Goal: Task Accomplishment & Management: Complete application form

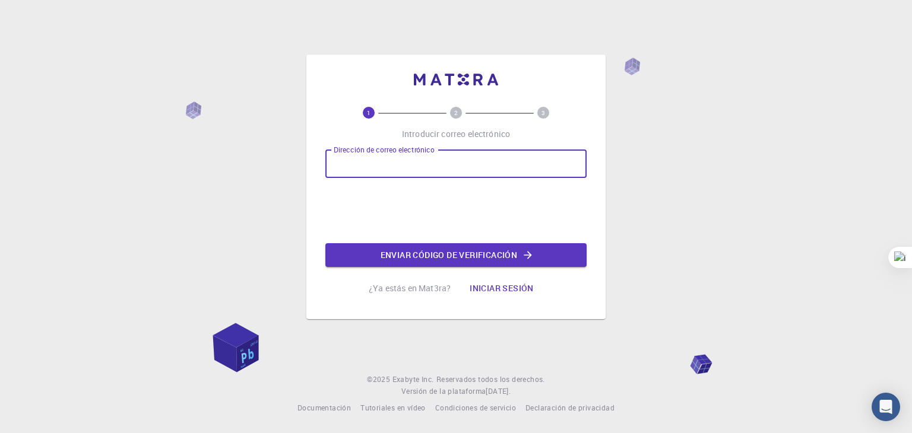
click at [489, 178] on input "Dirección de correo electrónico" at bounding box center [455, 164] width 261 height 28
type input "[EMAIL_ADDRESS][DOMAIN_NAME]"
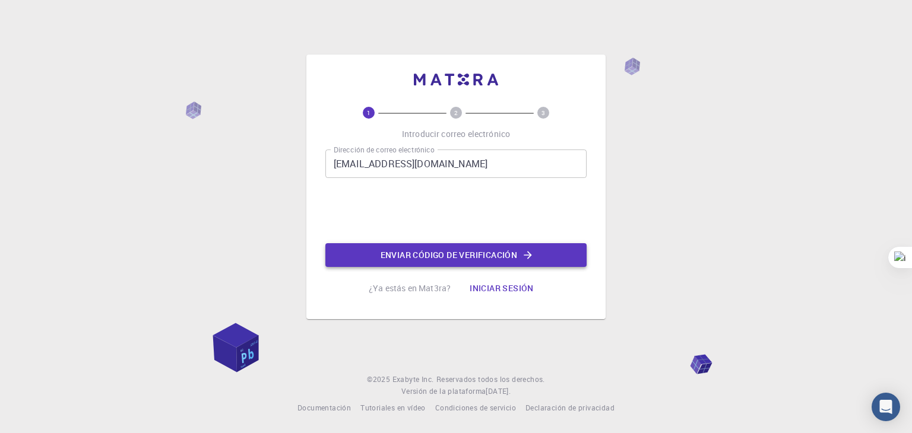
click at [427, 250] on font "Enviar código de verificación" at bounding box center [449, 254] width 137 height 11
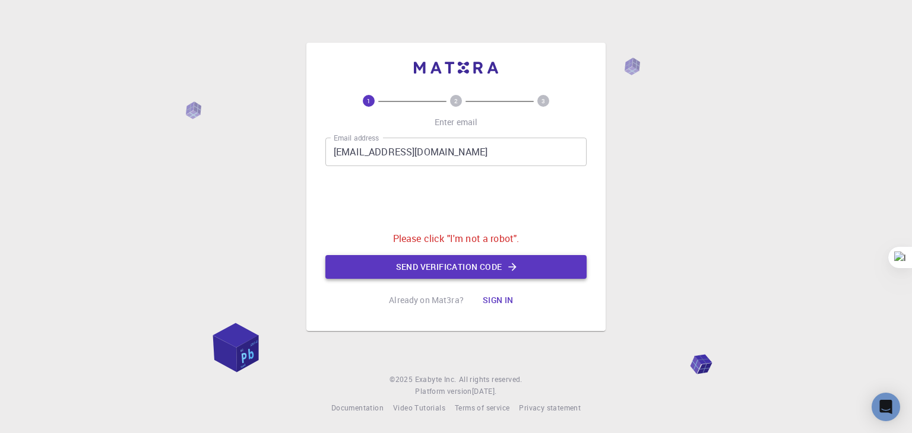
click at [417, 261] on button "Send verification code" at bounding box center [455, 267] width 261 height 24
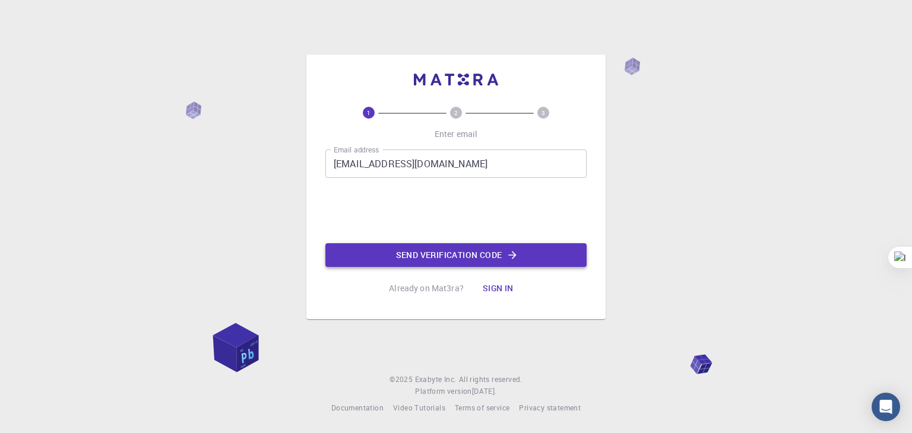
click at [446, 251] on button "Send verification code" at bounding box center [455, 255] width 261 height 24
